Goal: Check status: Check status

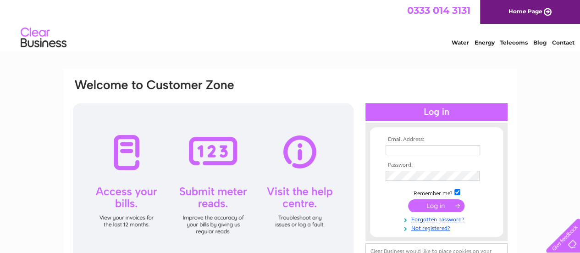
type input "[EMAIL_ADDRESS][DOMAIN_NAME]"
click at [443, 203] on input "submit" at bounding box center [436, 205] width 56 height 13
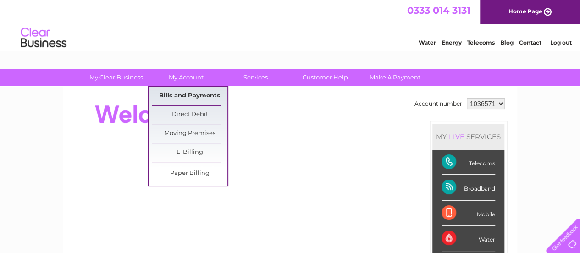
click at [179, 91] on link "Bills and Payments" at bounding box center [190, 96] width 76 height 18
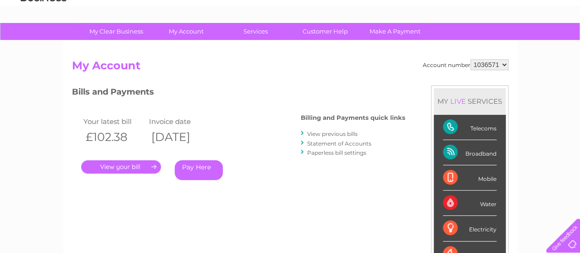
scroll to position [92, 0]
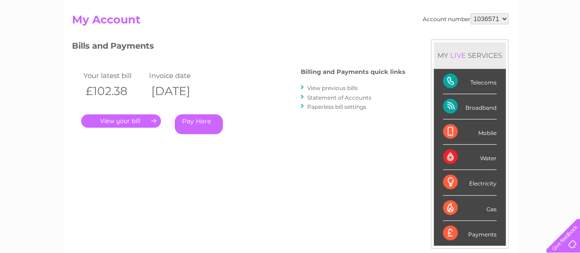
click at [335, 86] on link "View previous bills" at bounding box center [332, 87] width 50 height 7
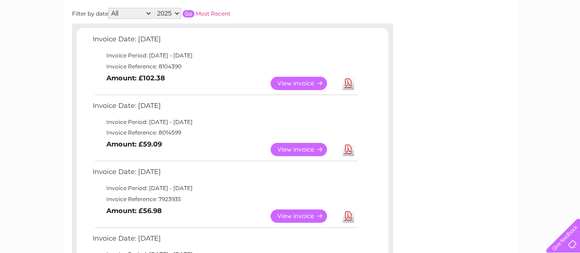
scroll to position [137, 0]
